Goal: Task Accomplishment & Management: Manage account settings

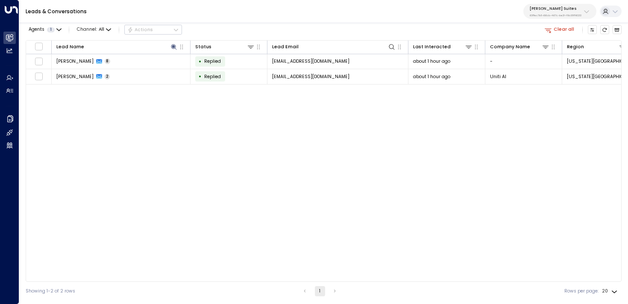
click at [72, 132] on div "Lead Name Status Lead Email Last Interacted Company Name Region Product # of pe…" at bounding box center [324, 161] width 596 height 242
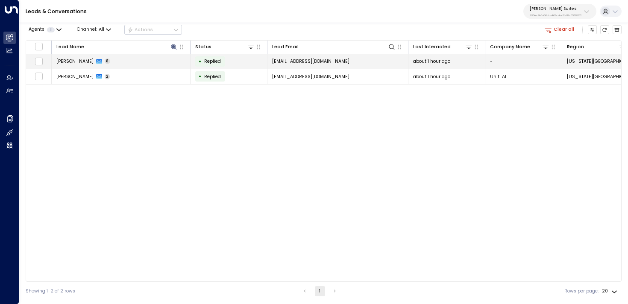
click at [129, 61] on td "Rayan Habbab 8" at bounding box center [121, 61] width 139 height 15
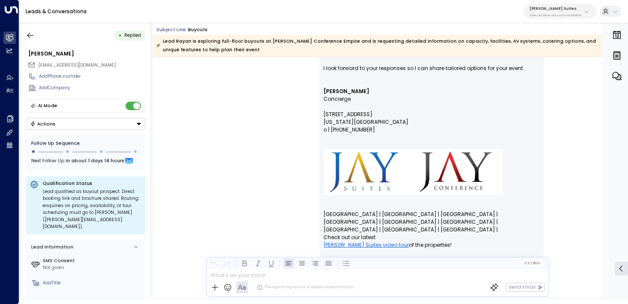
scroll to position [1222, 0]
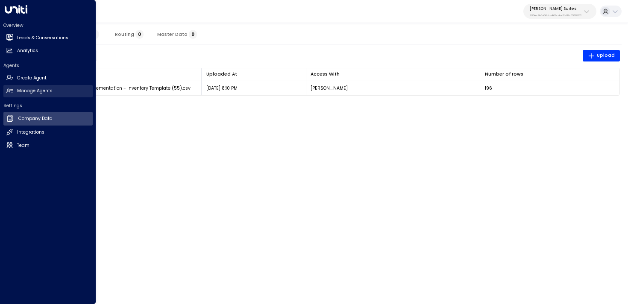
click at [12, 87] on icon at bounding box center [9, 90] width 7 height 7
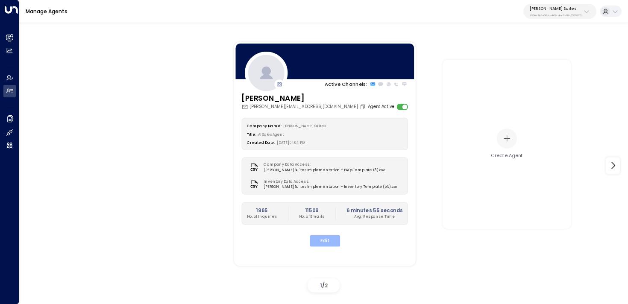
click at [319, 239] on button "Edit" at bounding box center [324, 240] width 30 height 11
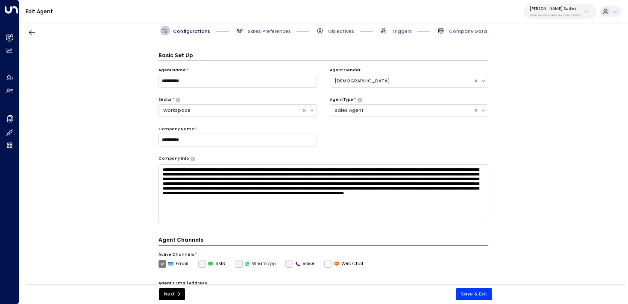
scroll to position [9, 0]
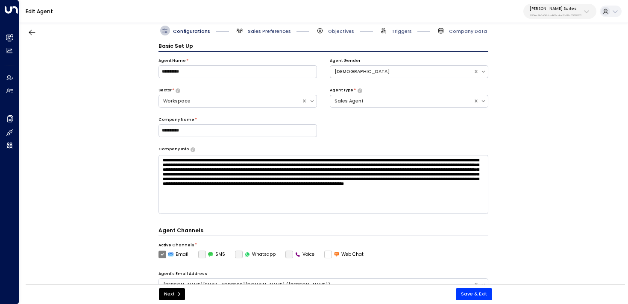
click at [273, 27] on span "Sales Preferences" at bounding box center [263, 31] width 56 height 10
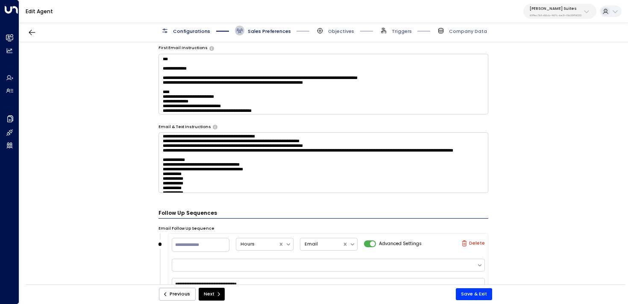
scroll to position [397, 0]
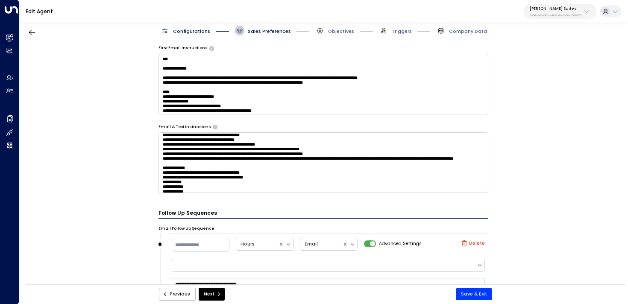
click at [172, 161] on textarea at bounding box center [323, 162] width 330 height 61
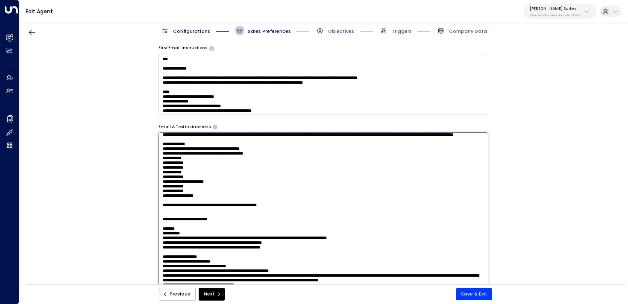
scroll to position [431, 0]
click at [235, 192] on textarea at bounding box center [323, 217] width 330 height 170
type textarea "**********"
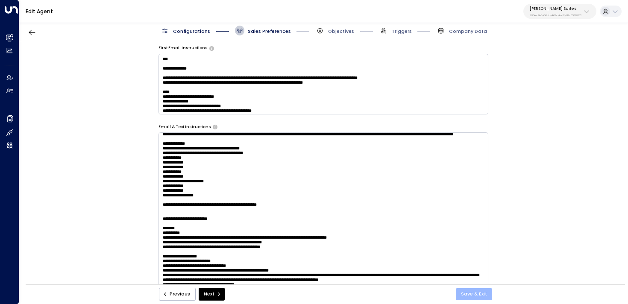
click at [482, 297] on button "Save & Exit" at bounding box center [474, 294] width 36 height 12
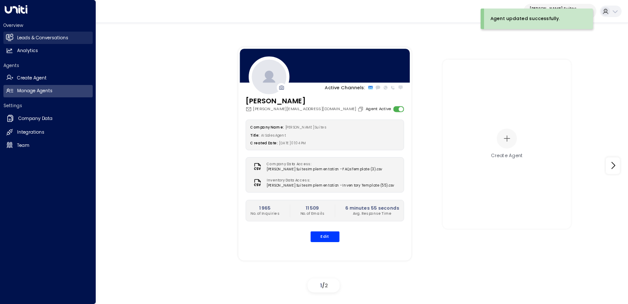
click at [11, 38] on icon at bounding box center [9, 37] width 7 height 5
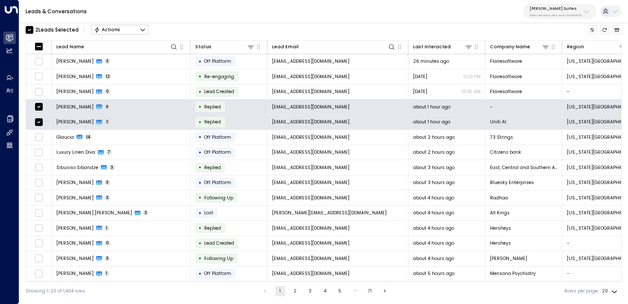
click at [109, 27] on div "Actions" at bounding box center [107, 30] width 26 height 6
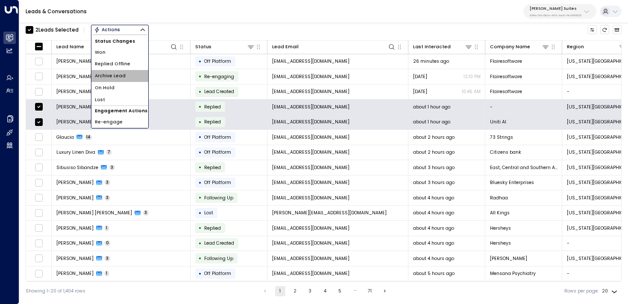
click at [125, 75] on li "Archive Lead" at bounding box center [119, 76] width 57 height 12
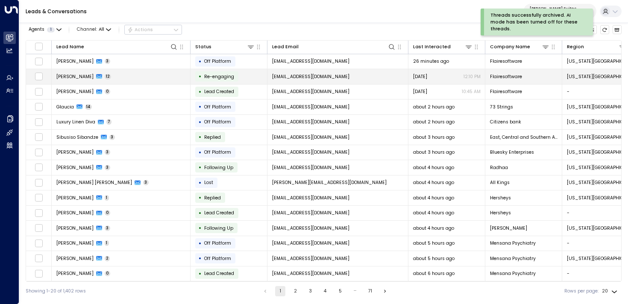
click at [145, 74] on td "[PERSON_NAME] 12" at bounding box center [121, 76] width 139 height 15
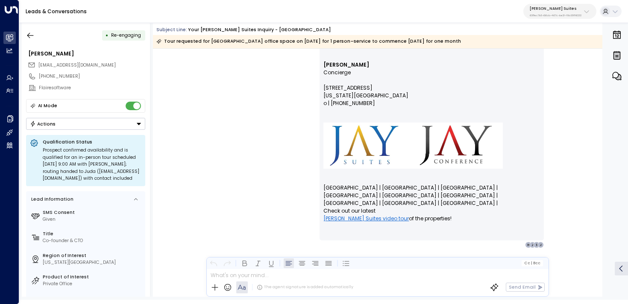
click at [33, 43] on div "• Re-engaging [PERSON_NAME] [PERSON_NAME][EMAIL_ADDRESS][DOMAIN_NAME] [PHONE_NU…" at bounding box center [86, 160] width 128 height 274
click at [34, 40] on button "button" at bounding box center [30, 35] width 15 height 15
